Goal: Task Accomplishment & Management: Use online tool/utility

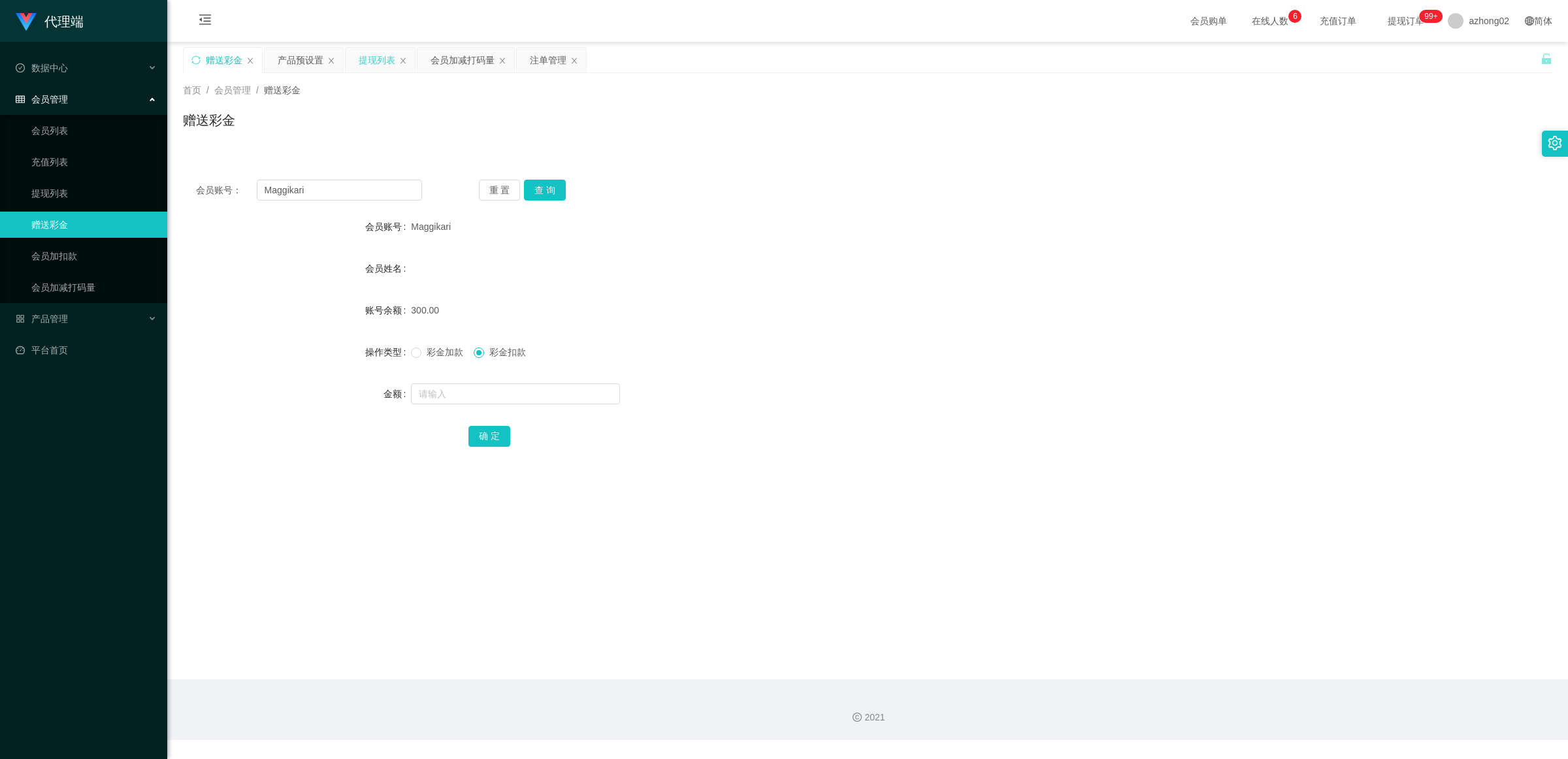
click at [373, 63] on div "提现列表" at bounding box center [377, 60] width 36 height 25
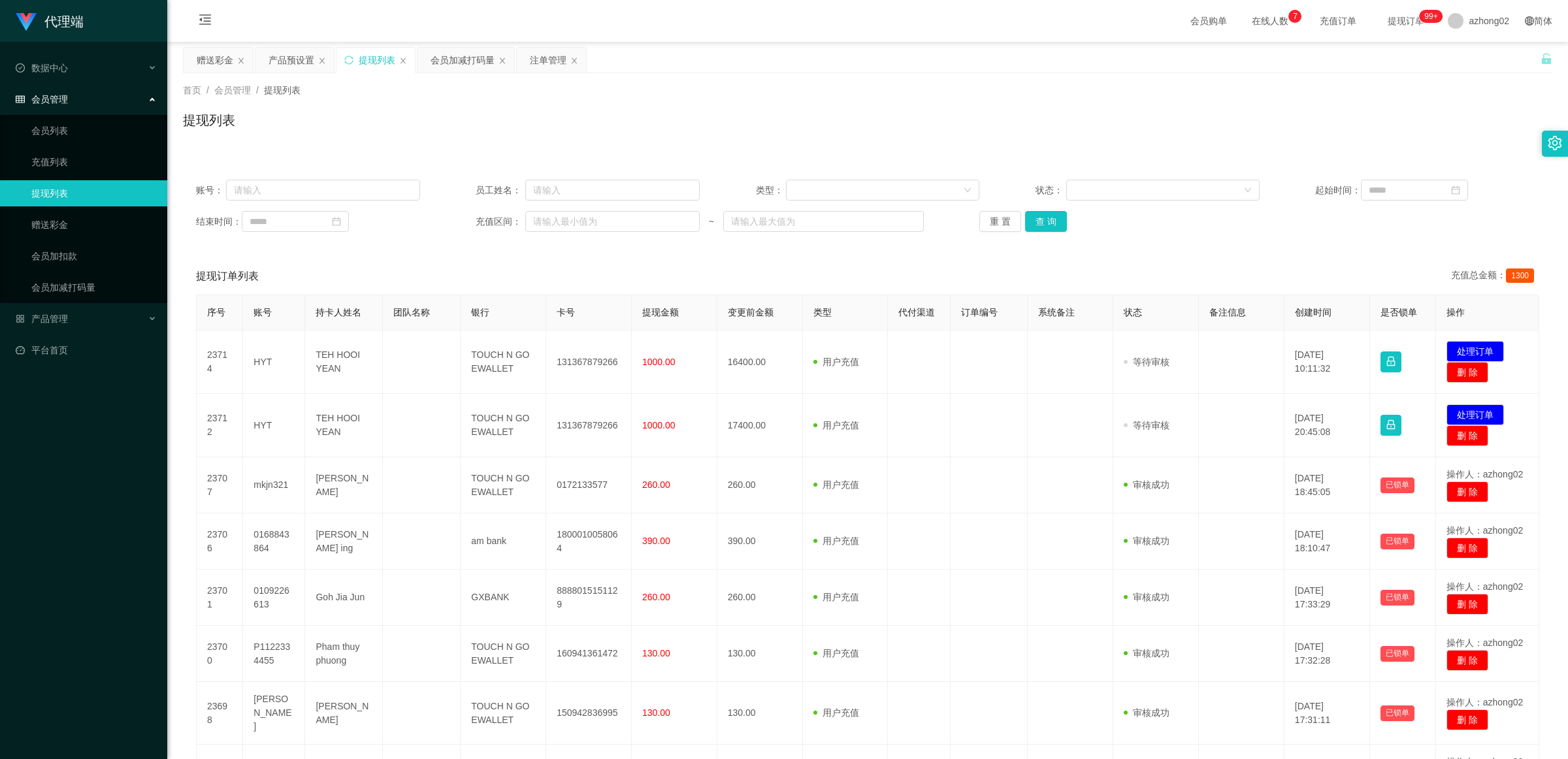
click at [344, 60] on div "提现列表" at bounding box center [375, 60] width 79 height 25
click at [348, 61] on icon "图标: sync" at bounding box center [349, 60] width 9 height 9
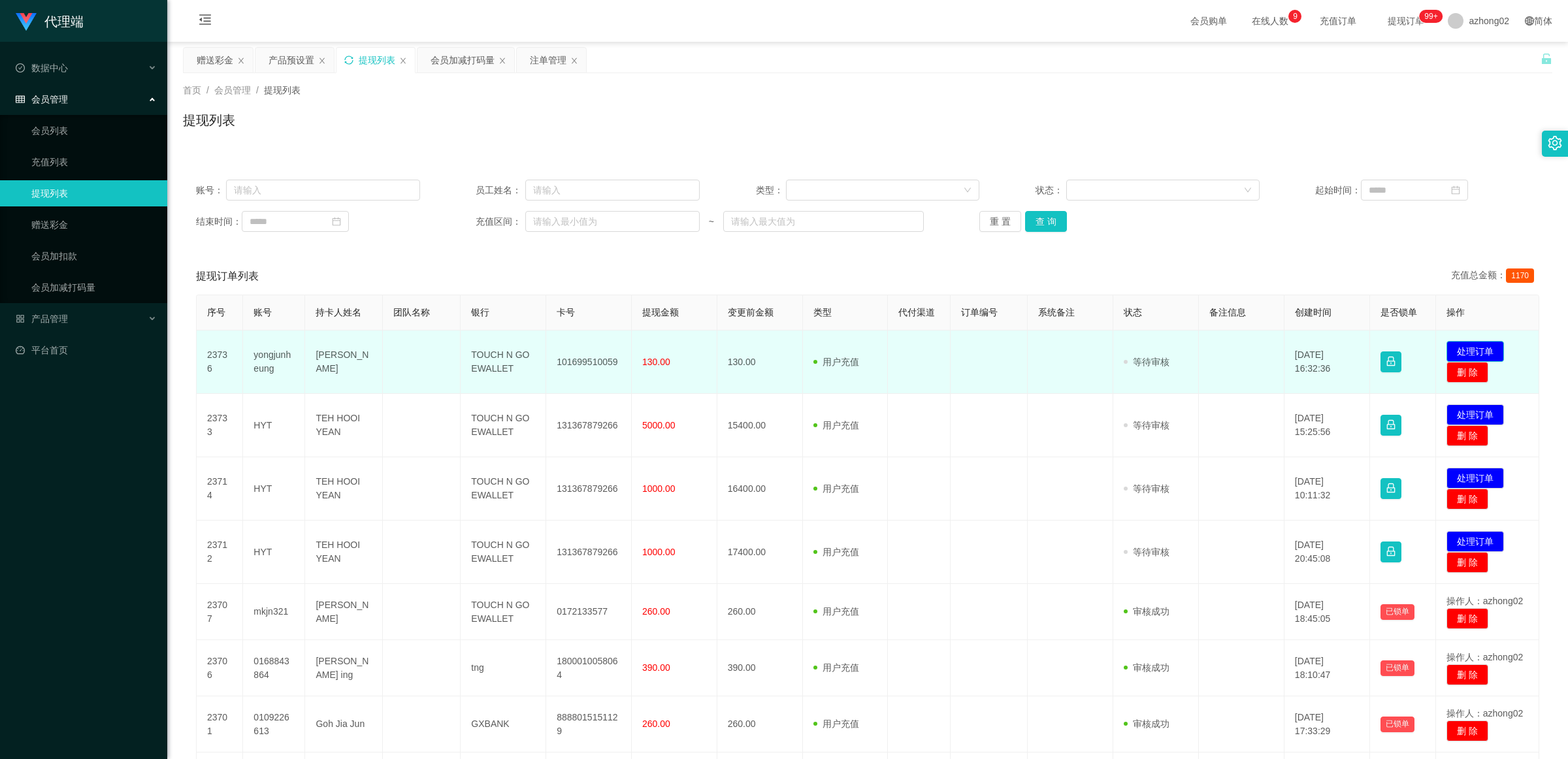
click at [1457, 347] on button "处理订单" at bounding box center [1475, 351] width 58 height 21
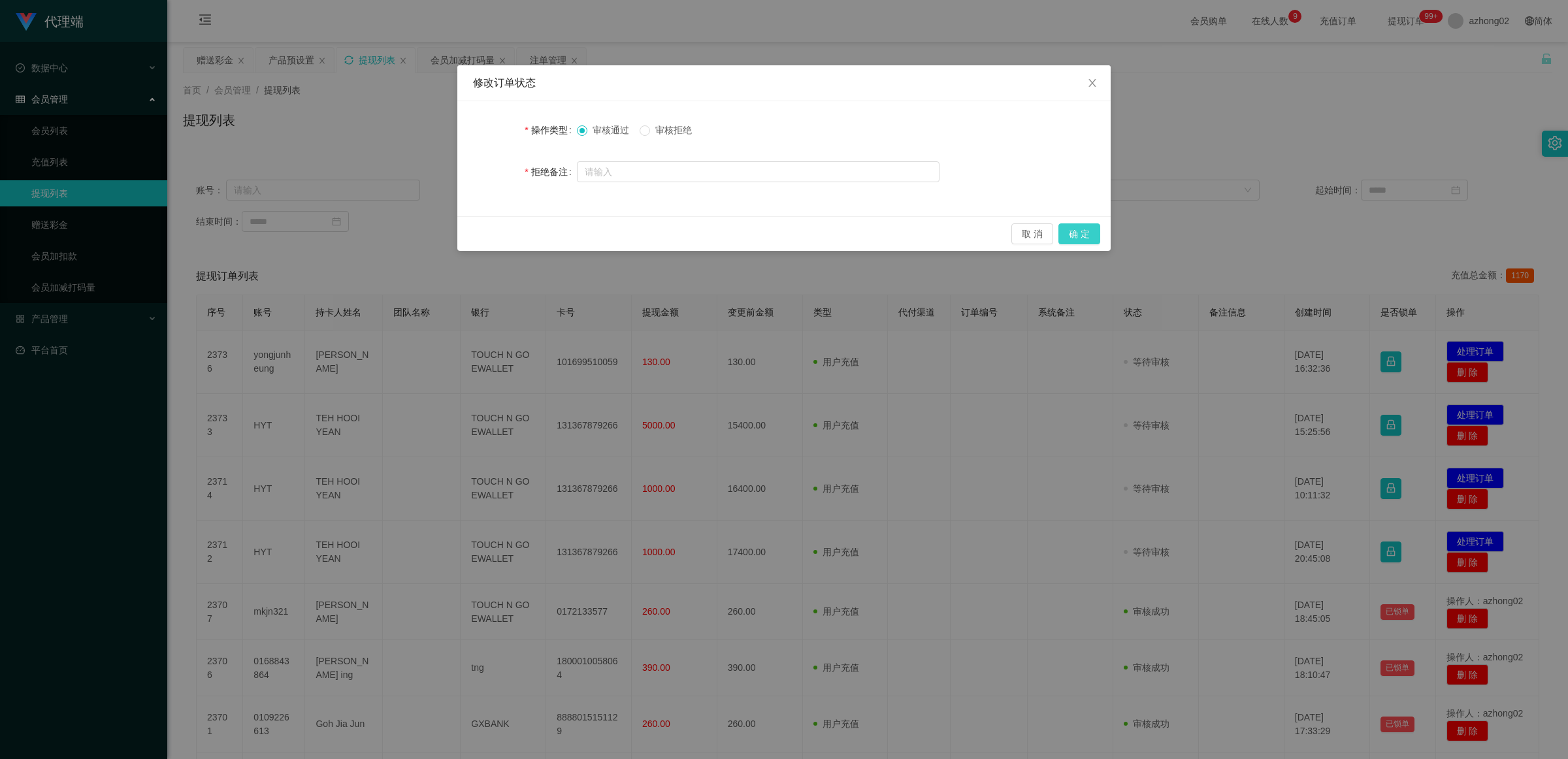
click at [1076, 237] on button "确 定" at bounding box center [1079, 233] width 42 height 21
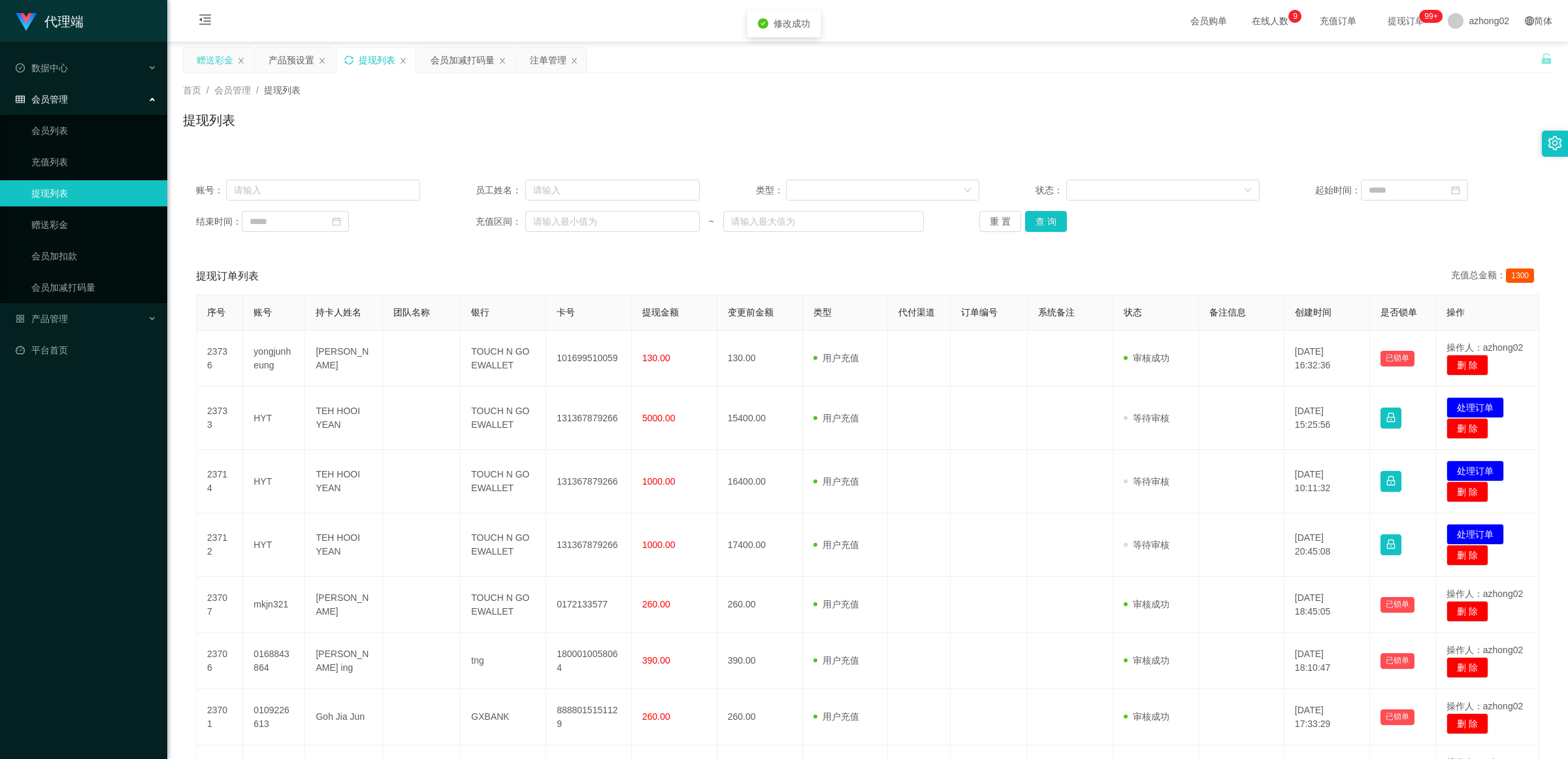
click at [220, 58] on div "赠送彩金" at bounding box center [215, 60] width 36 height 25
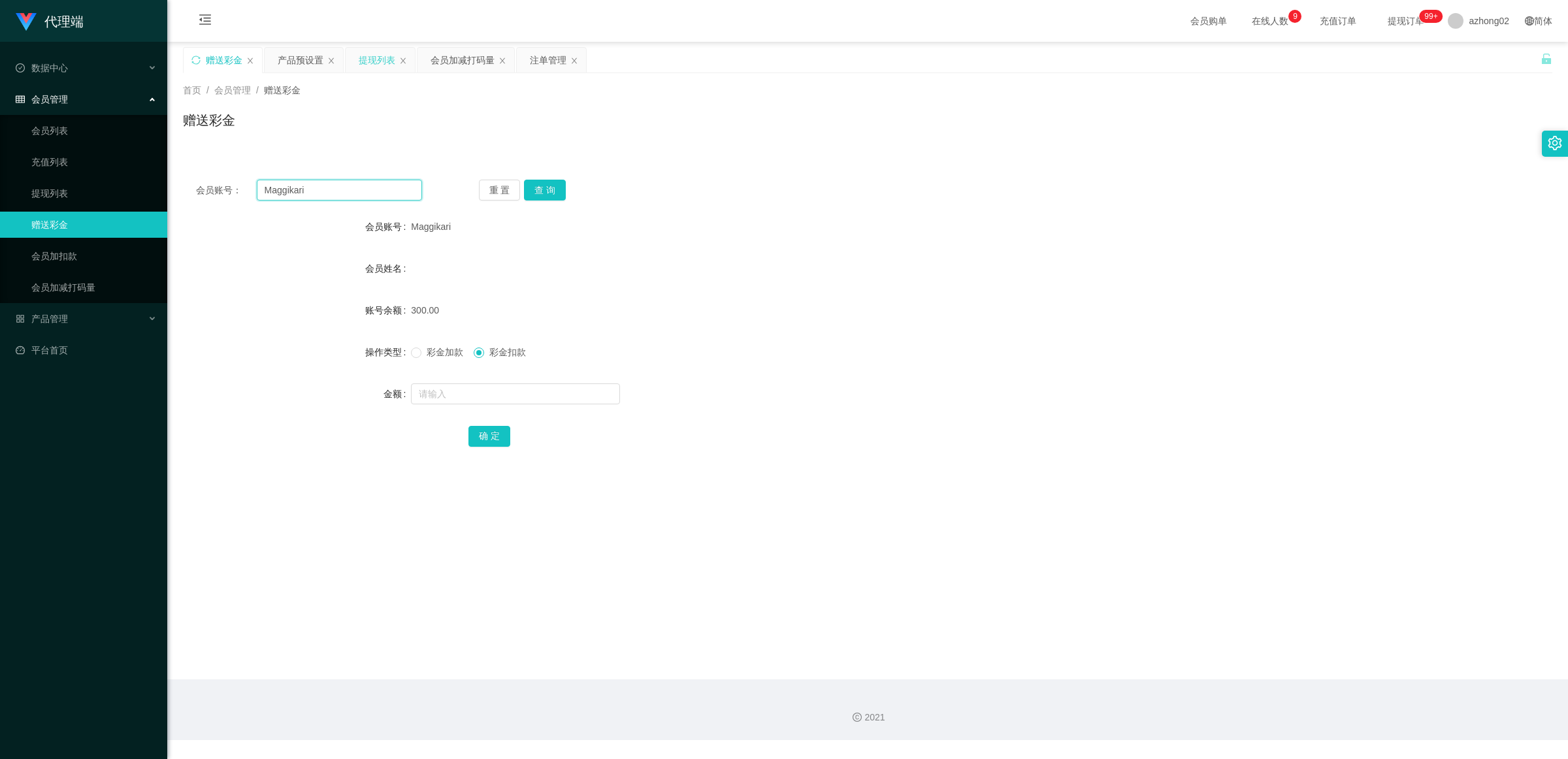
click at [363, 198] on input "Maggikari" at bounding box center [340, 189] width 165 height 21
click at [393, 196] on input "Maggikari" at bounding box center [340, 189] width 165 height 21
paste input "yongjunheung"
type input "yongjunheung"
click at [544, 193] on button "查 询" at bounding box center [545, 189] width 42 height 21
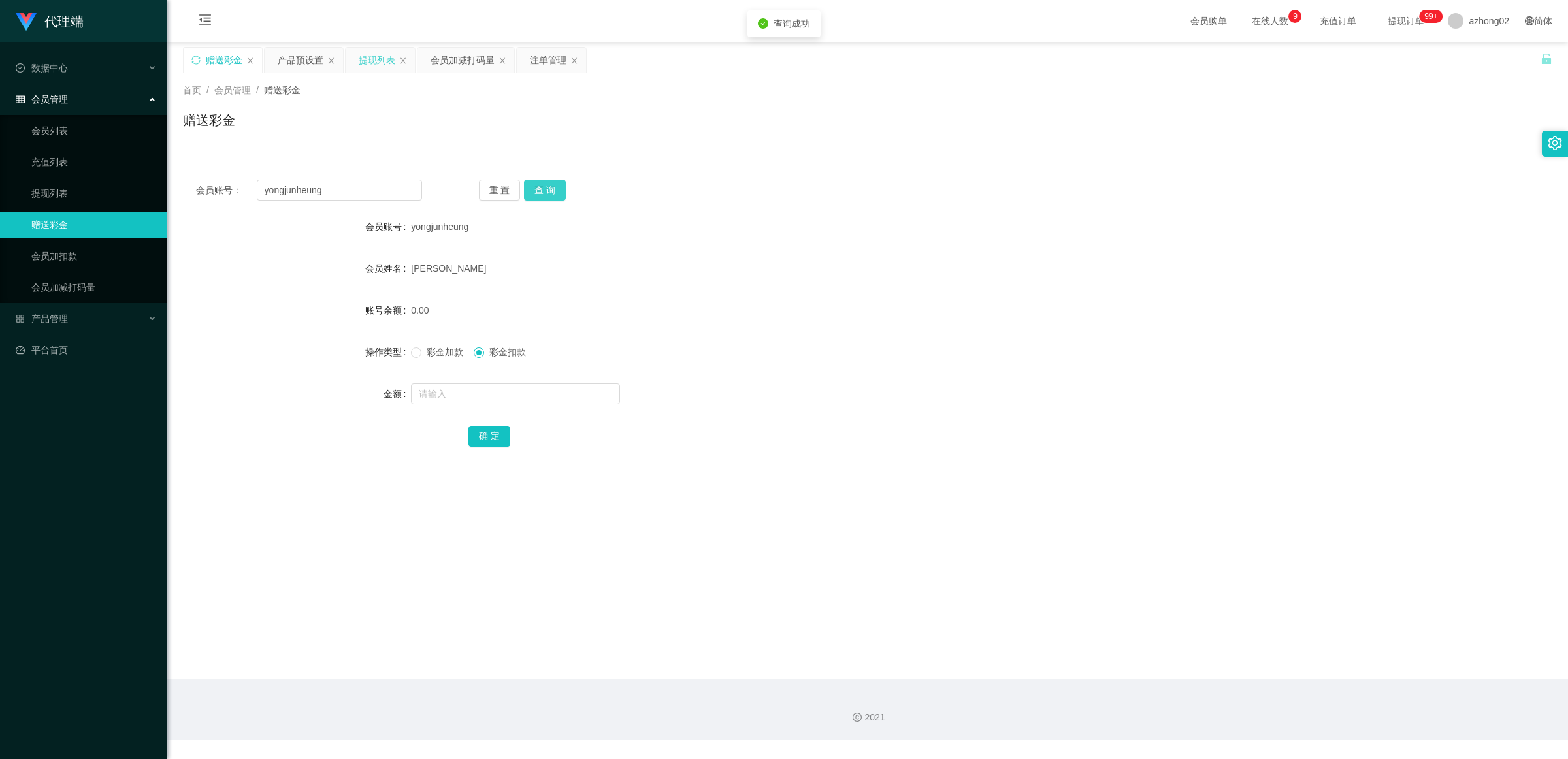
click at [536, 196] on button "查 询" at bounding box center [545, 189] width 42 height 21
click at [542, 193] on button "查 询" at bounding box center [545, 189] width 42 height 21
click at [542, 193] on div "重 置 查 询" at bounding box center [591, 189] width 226 height 21
click at [542, 193] on button "查 询" at bounding box center [545, 189] width 42 height 21
click at [557, 231] on div "yongjunheung" at bounding box center [810, 227] width 799 height 26
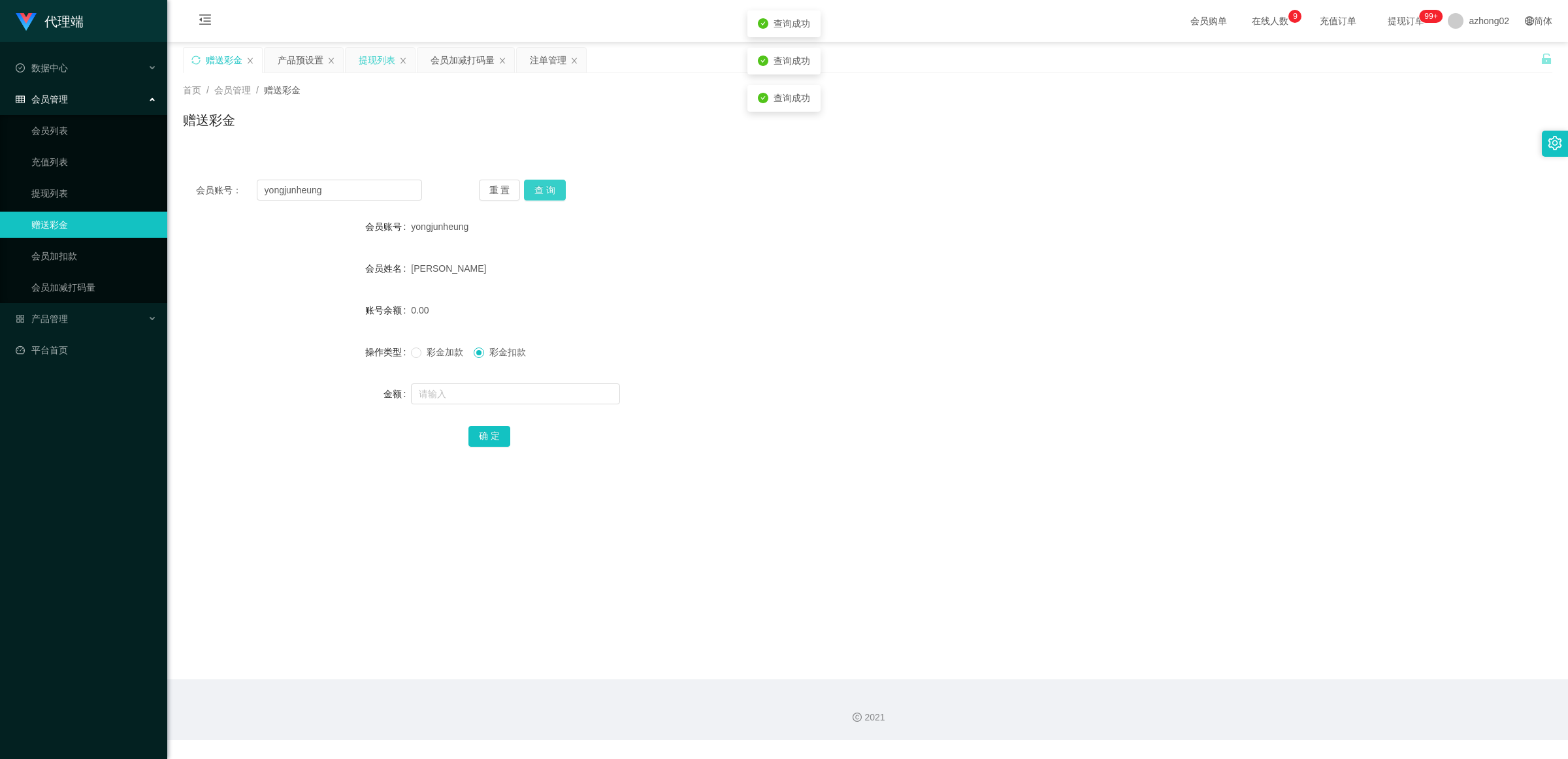
click at [544, 196] on button "查 询" at bounding box center [545, 189] width 42 height 21
click at [564, 245] on form "会员账号 yongjunheung 会员姓名 [PERSON_NAME] 账号余额 0.00 操作类型 彩金加款 彩金扣款 金额 确 定" at bounding box center [867, 331] width 1370 height 236
click at [614, 311] on div "0.00" at bounding box center [810, 311] width 799 height 26
click at [360, 60] on div "提现列表" at bounding box center [377, 60] width 36 height 25
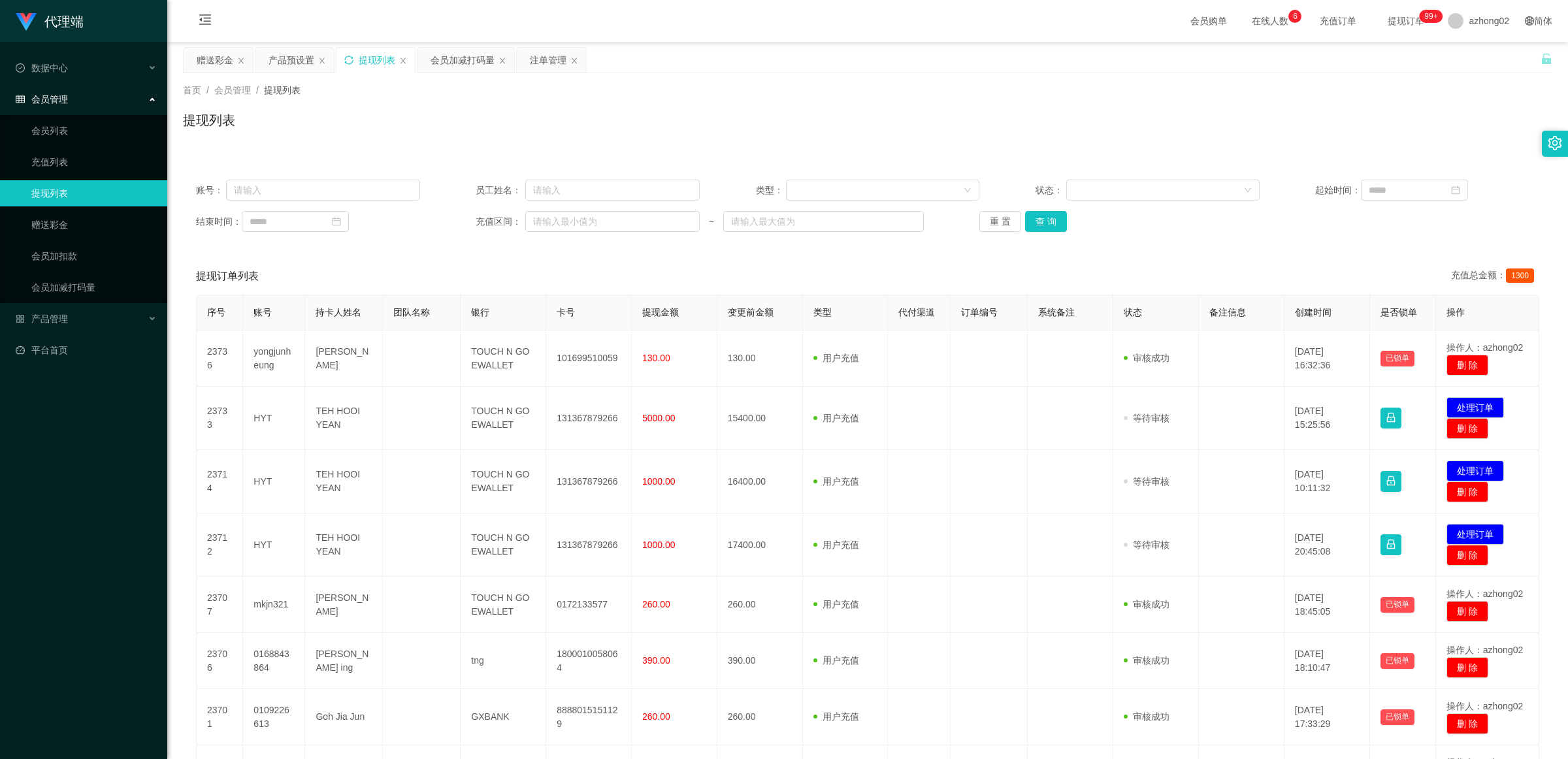
click at [346, 64] on icon "图标: sync" at bounding box center [349, 60] width 9 height 9
click at [212, 58] on div "赠送彩金" at bounding box center [215, 60] width 36 height 25
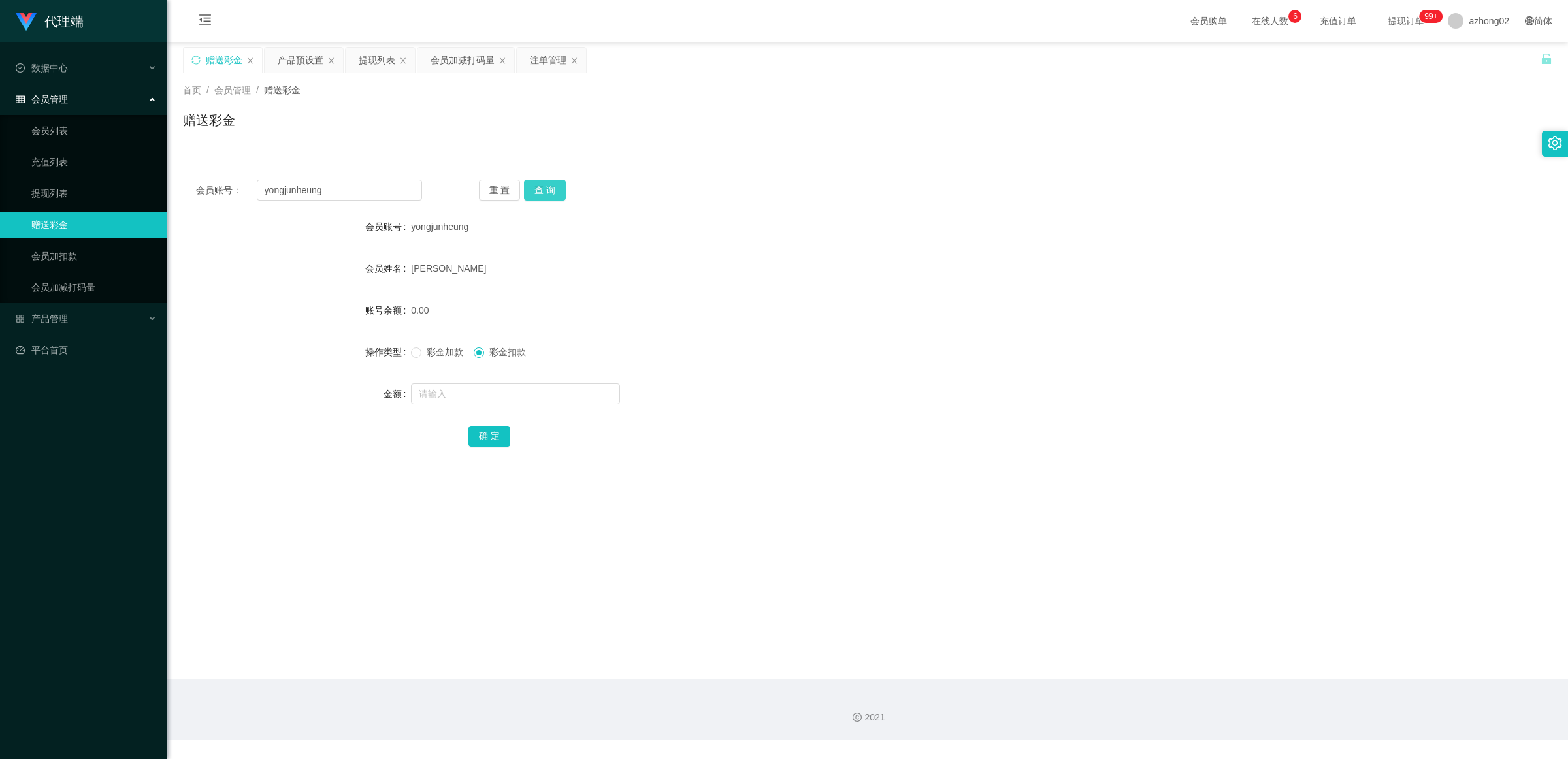
click at [550, 193] on button "查 询" at bounding box center [545, 189] width 42 height 21
